Goal: Use online tool/utility: Use online tool/utility

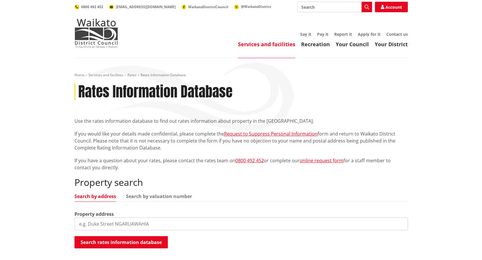
click at [186, 226] on input "search" at bounding box center [240, 224] width 333 height 13
click at [203, 221] on input "11 kimihyia" at bounding box center [240, 224] width 333 height 13
type input "11 kimih"
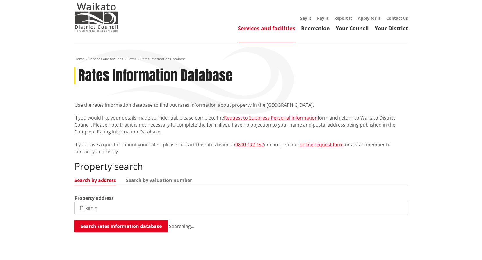
scroll to position [145, 0]
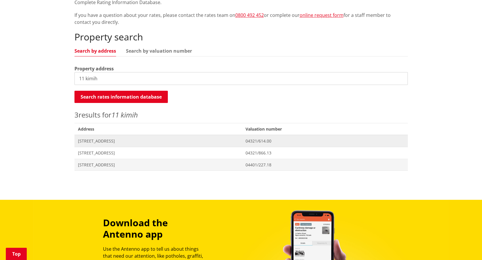
click at [102, 142] on span "11 Kimihia Road HUNTLY" at bounding box center [158, 141] width 161 height 6
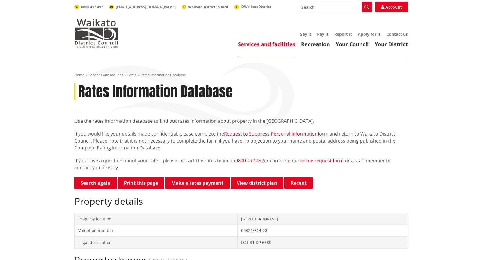
scroll to position [204, 0]
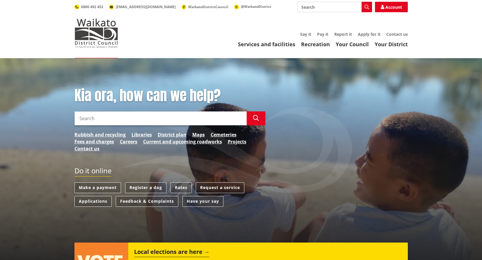
click at [326, 7] on input "Search" at bounding box center [335, 7] width 74 height 10
click at [328, 20] on div "Direct debit calculator" at bounding box center [335, 18] width 74 height 10
type input "Direct debit calculator"
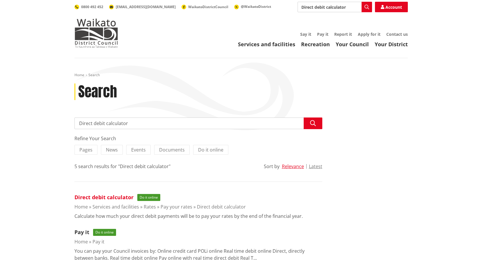
click at [111, 198] on link "Direct debit calculator" at bounding box center [103, 197] width 59 height 7
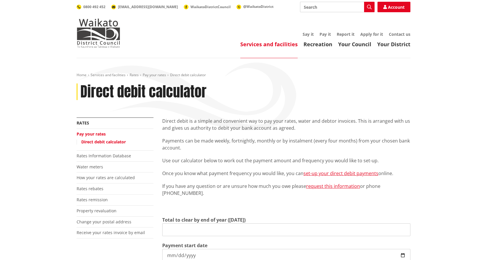
type input "0.00"
type input "[DATE]"
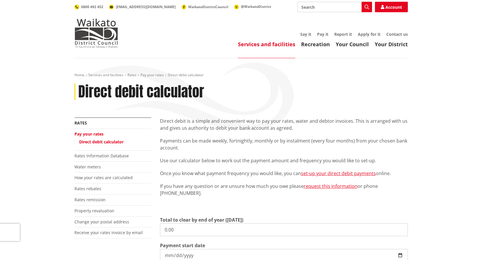
click at [182, 235] on input "0.00" at bounding box center [284, 229] width 248 height 13
drag, startPoint x: 133, startPoint y: 223, endPoint x: 102, endPoint y: 217, distance: 31.6
click at [102, 217] on div "More from this section Rates Pay your rates Direct debit calculator Rates Infor…" at bounding box center [241, 237] width 342 height 239
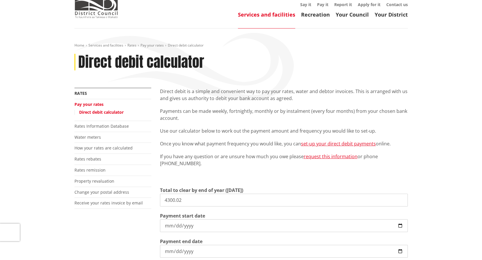
scroll to position [58, 0]
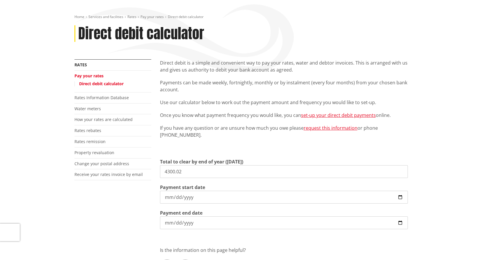
type input "4,300.02"
click at [156, 198] on div "Direct debit is a simple and convenient way to pay your rates, water and debtor…" at bounding box center [284, 192] width 257 height 266
click at [168, 197] on input "[DATE]" at bounding box center [284, 197] width 248 height 13
type input "[DATE]"
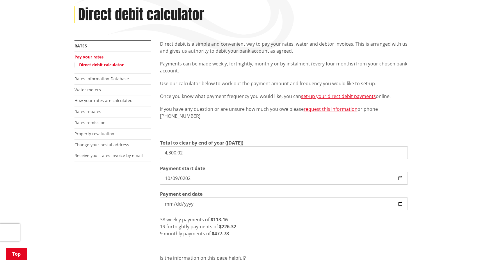
scroll to position [87, 0]
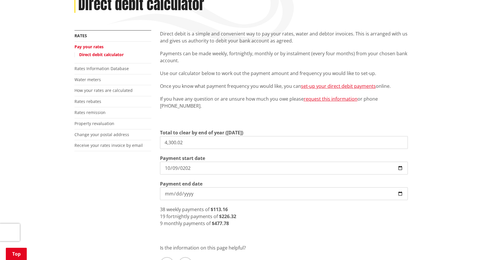
click at [253, 223] on div "9 monthly payments of $477.78" at bounding box center [284, 223] width 248 height 7
click at [192, 145] on input "4,300.02" at bounding box center [284, 142] width 248 height 13
type input "4"
type input "3,500.00"
click at [344, 239] on div "Direct debit is a simple and convenient way to pay your rates, water and debtor…" at bounding box center [284, 163] width 257 height 266
